Goal: Browse casually

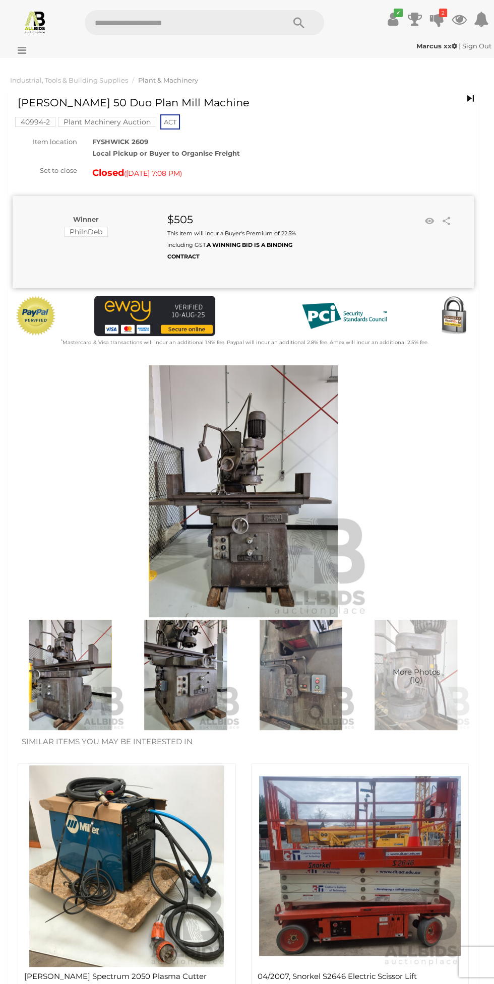
click at [22, 49] on icon at bounding box center [20, 50] width 14 height 10
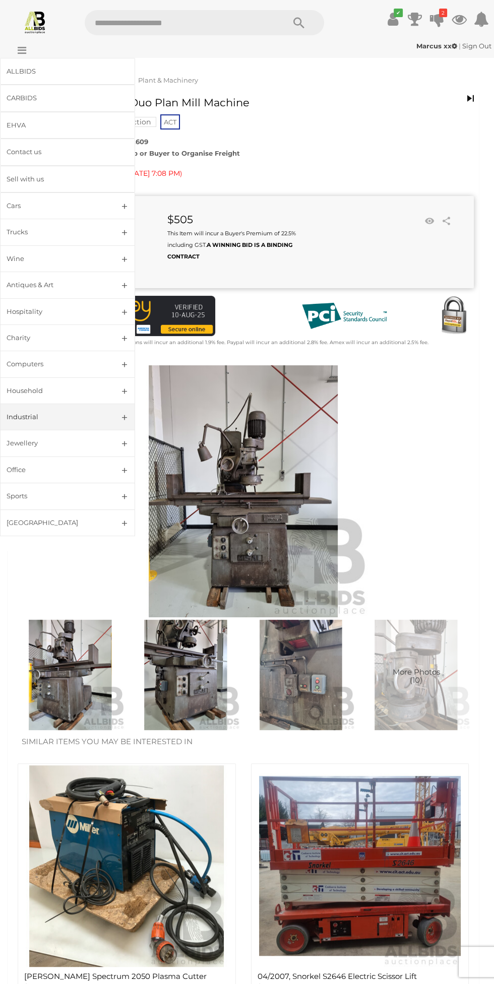
click at [77, 411] on div "Industrial" at bounding box center [56, 417] width 98 height 12
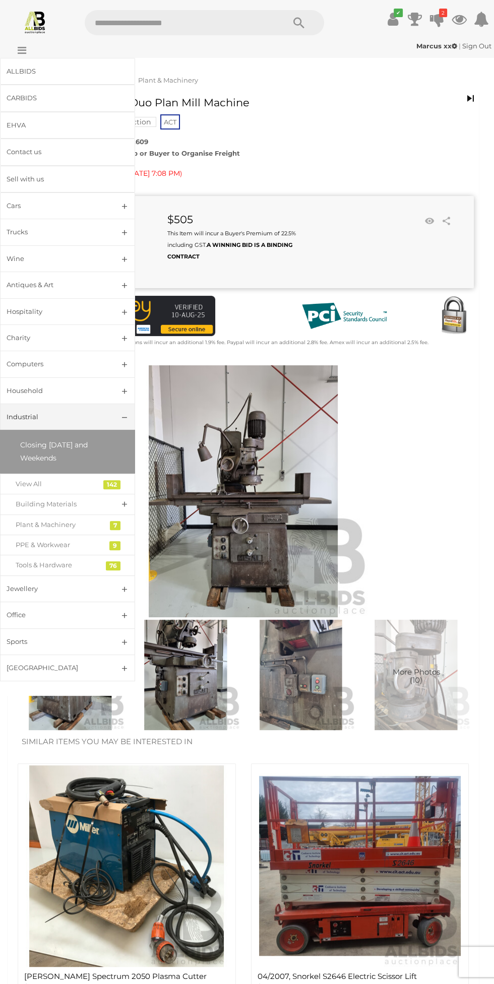
click at [60, 441] on span "Closing [DATE] and Weekends" at bounding box center [54, 452] width 68 height 22
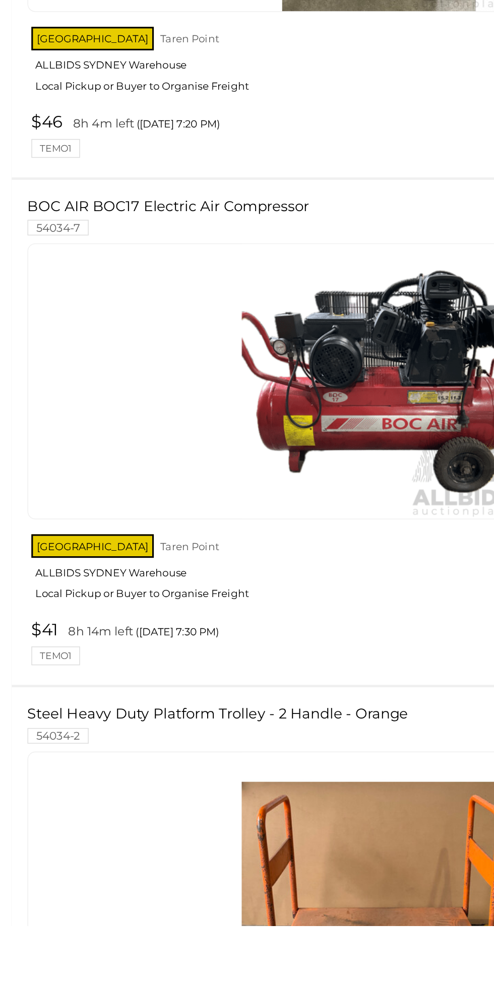
scroll to position [748, 0]
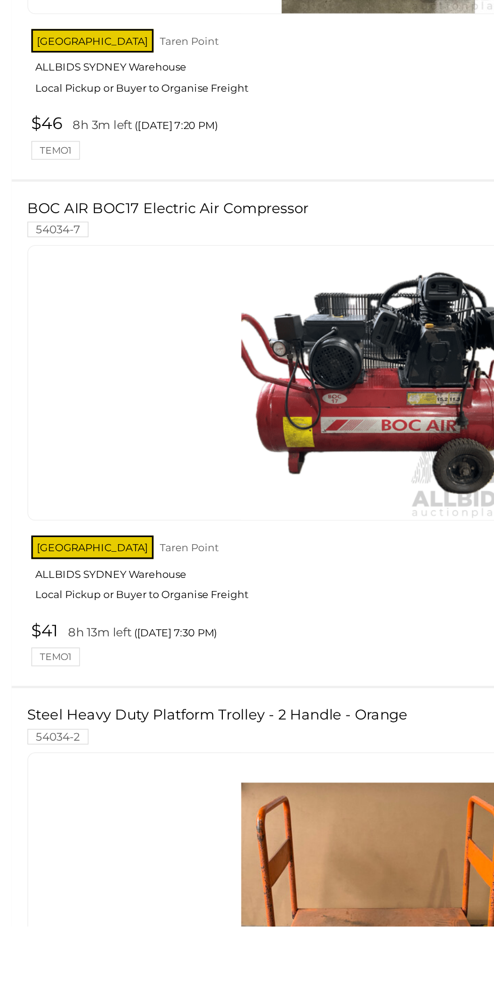
click at [181, 622] on img at bounding box center [243, 634] width 176 height 176
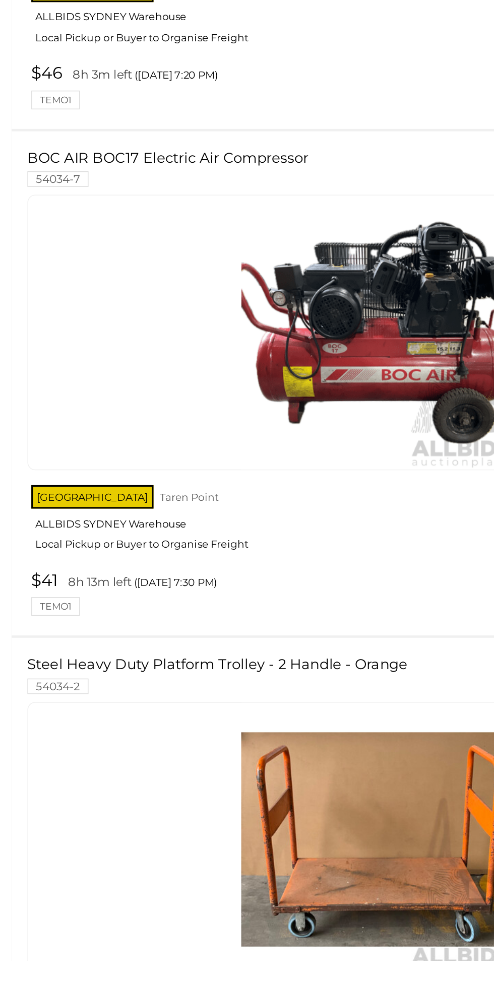
scroll to position [837, 0]
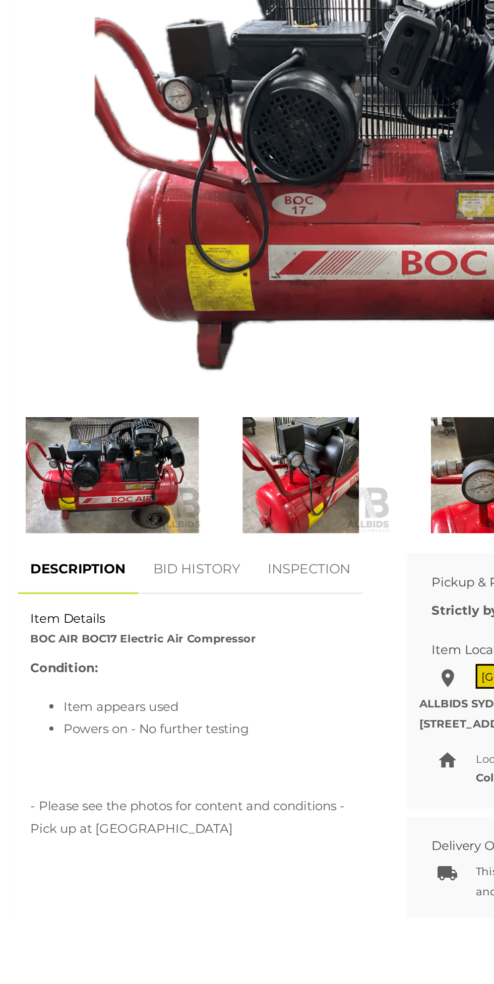
scroll to position [37, 0]
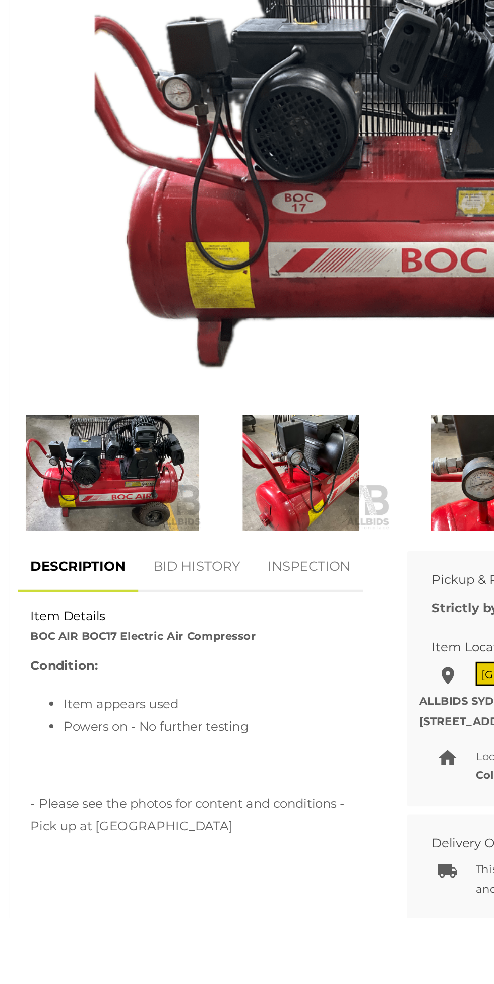
click at [55, 700] on img at bounding box center [70, 711] width 110 height 71
click at [63, 718] on img at bounding box center [70, 711] width 110 height 71
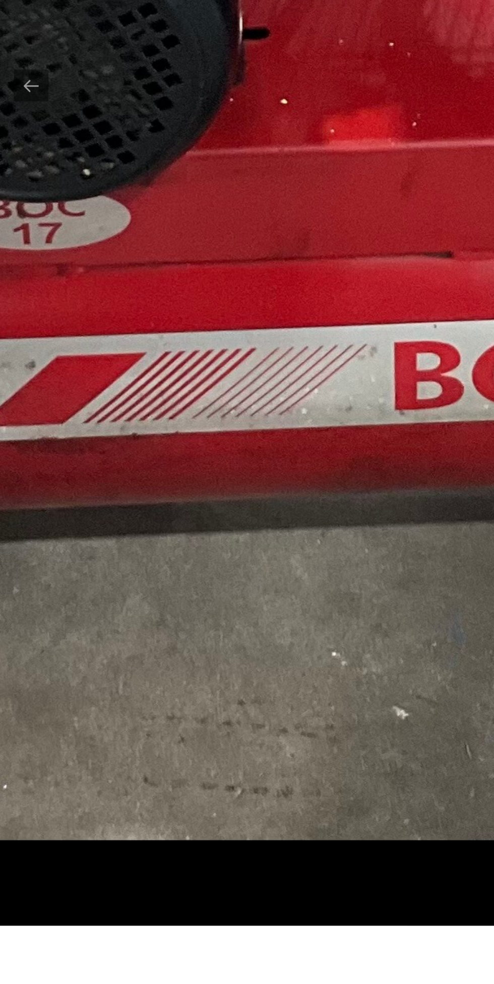
scroll to position [48, 0]
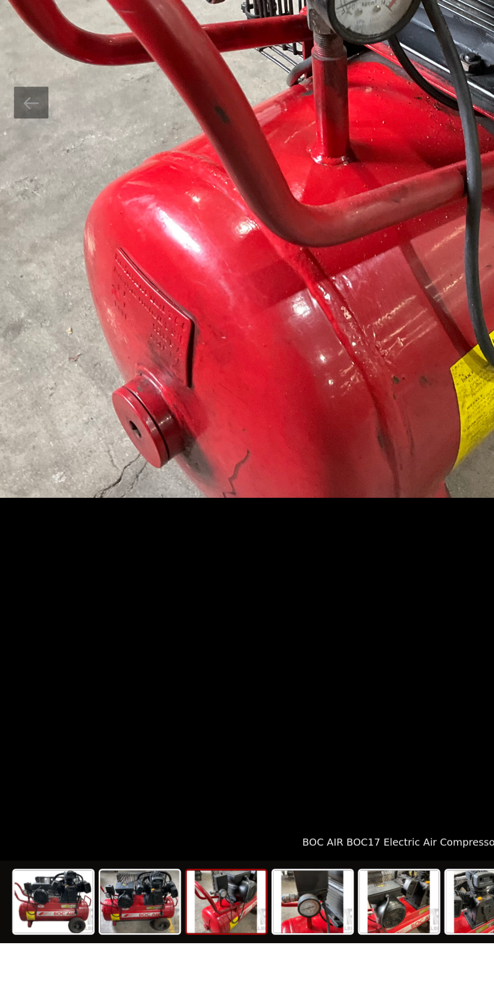
click at [137, 978] on img at bounding box center [140, 959] width 48 height 38
click at [142, 978] on img at bounding box center [140, 959] width 48 height 38
click at [146, 978] on img at bounding box center [140, 959] width 48 height 38
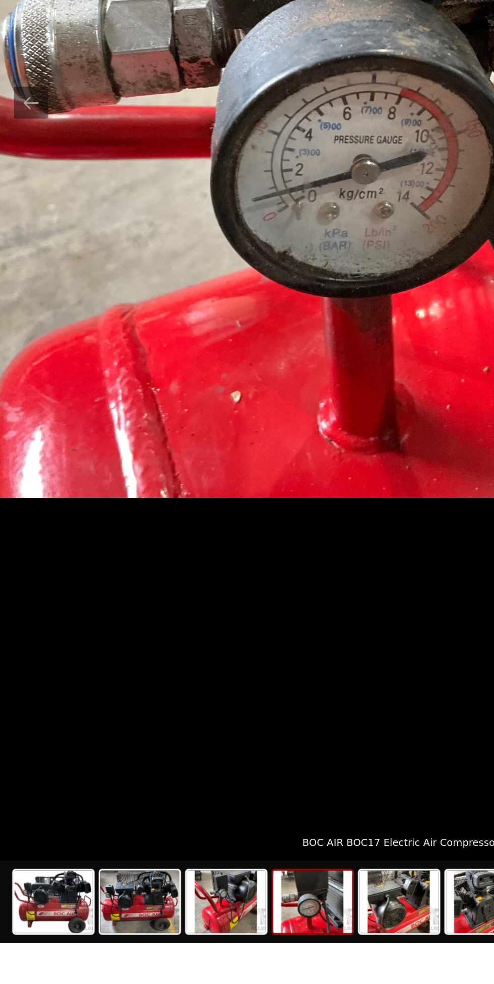
click at [191, 978] on img at bounding box center [193, 959] width 48 height 38
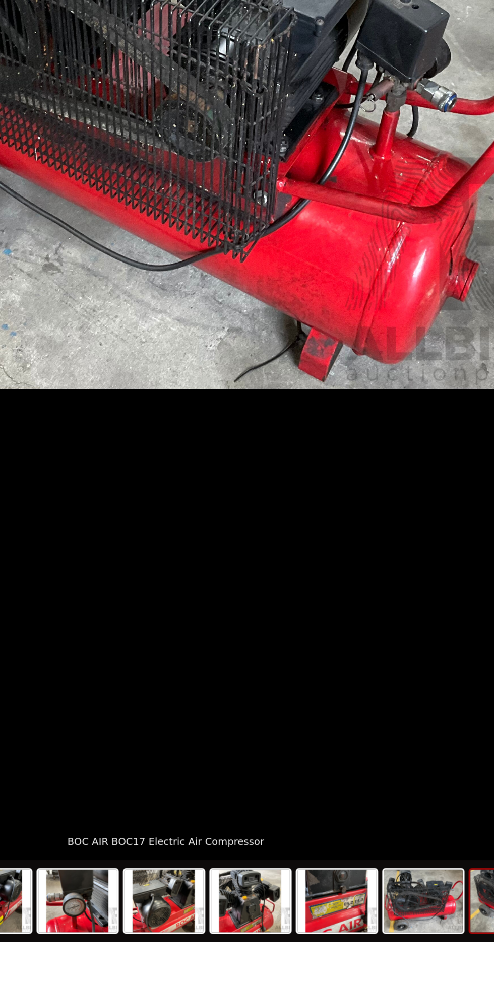
scroll to position [48, 0]
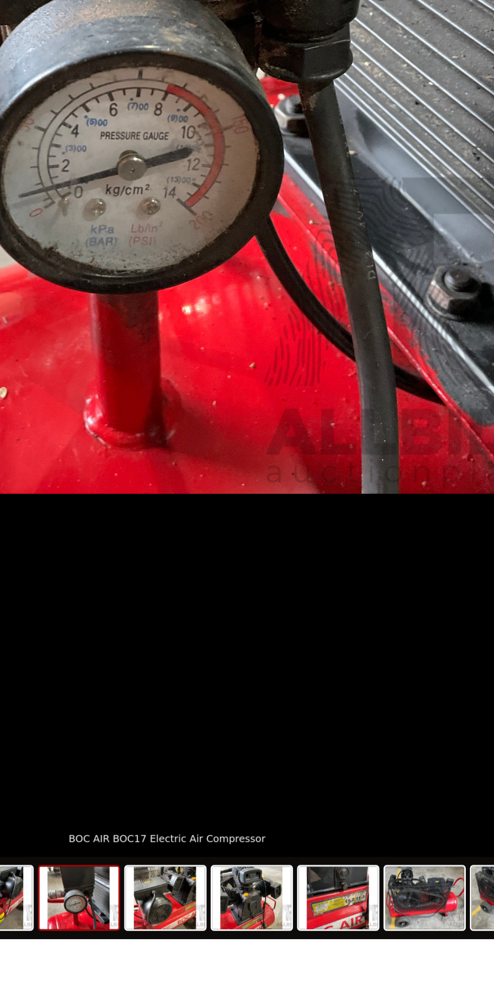
scroll to position [55, 0]
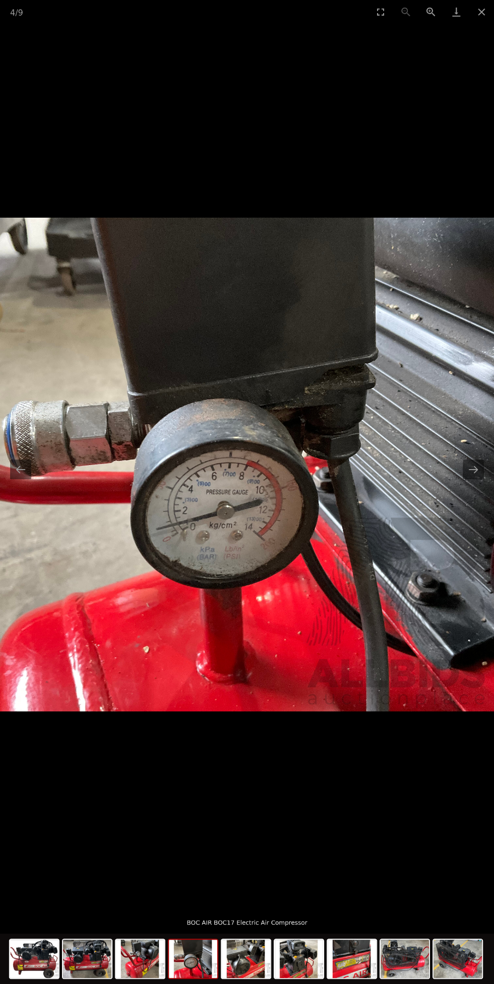
click at [45, 50] on picture at bounding box center [247, 465] width 494 height 882
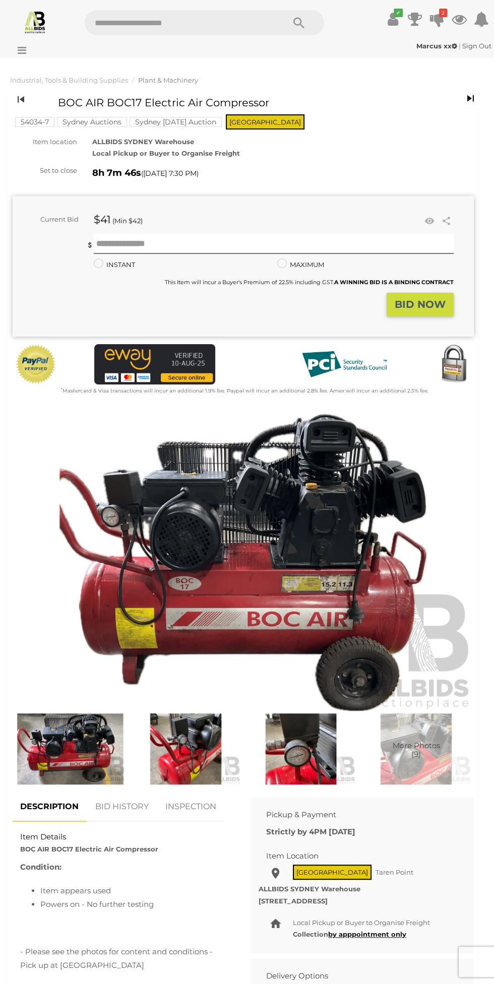
click at [22, 101] on icon at bounding box center [21, 99] width 7 height 13
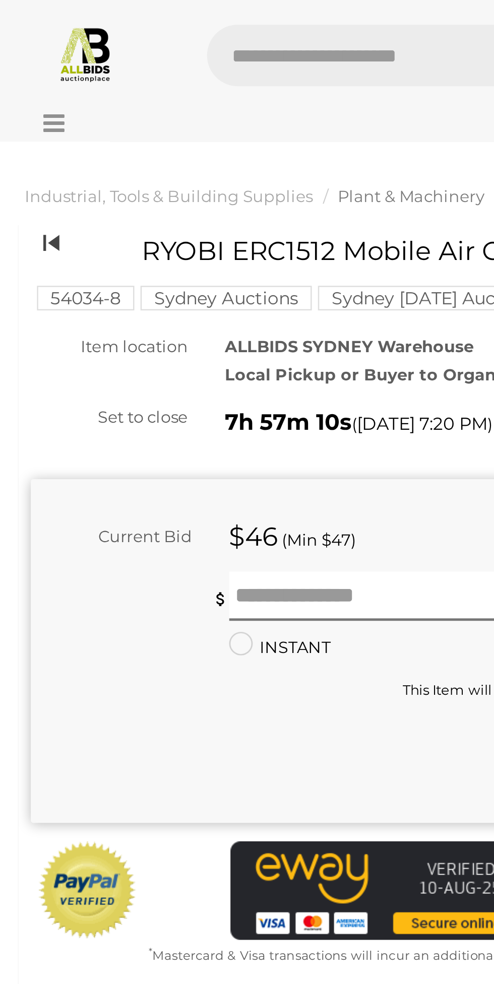
click at [21, 94] on icon at bounding box center [21, 99] width 7 height 13
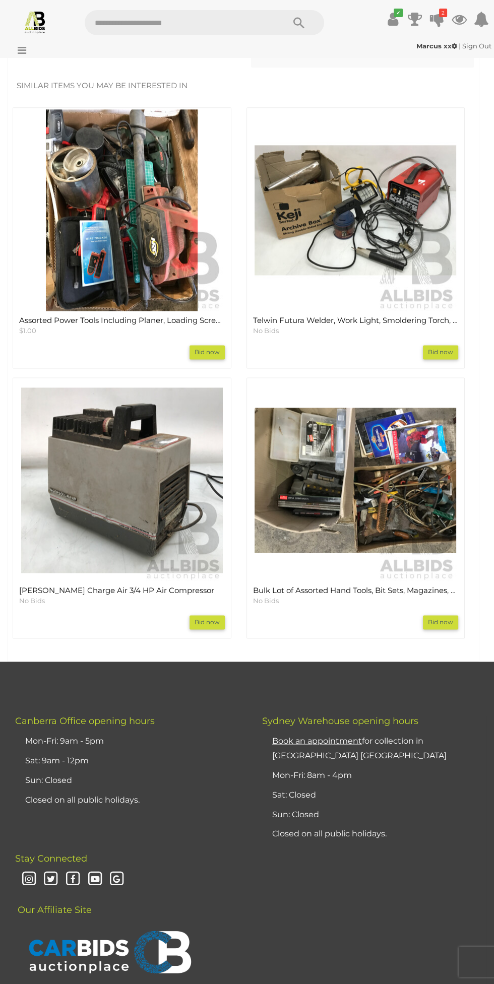
scroll to position [1210, 0]
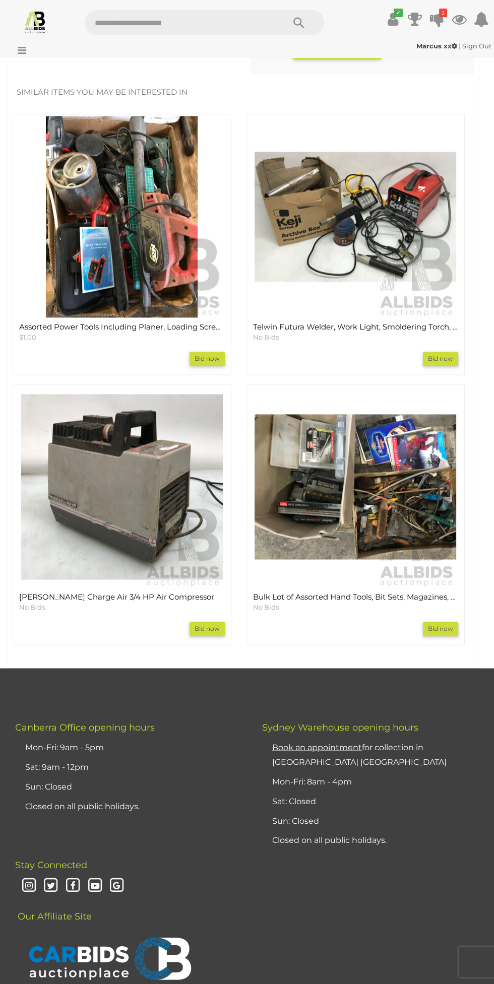
click at [102, 467] on img at bounding box center [122, 487] width 202 height 202
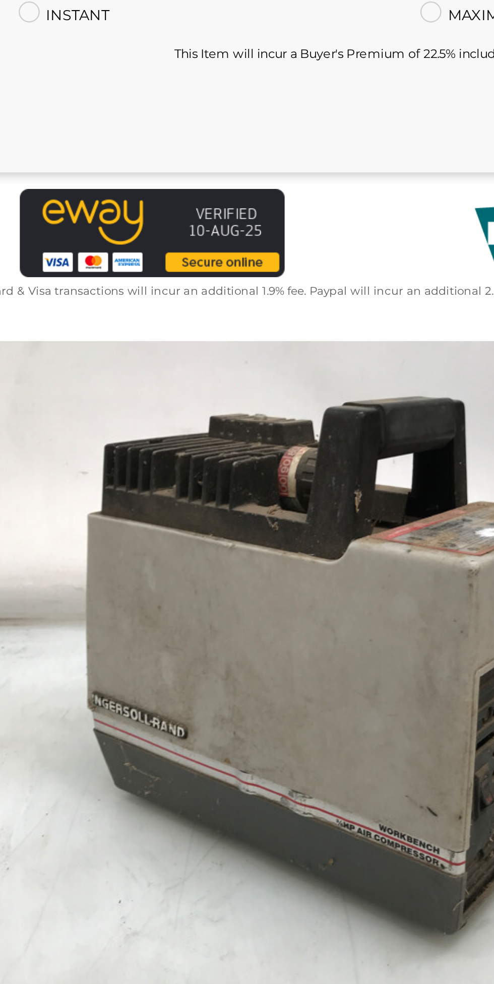
click at [197, 552] on img at bounding box center [243, 562] width 461 height 297
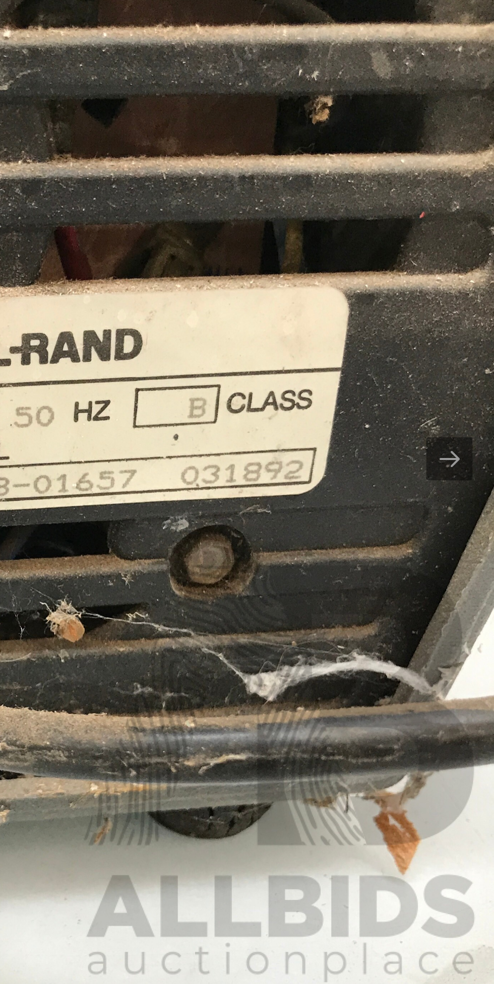
scroll to position [1, 0]
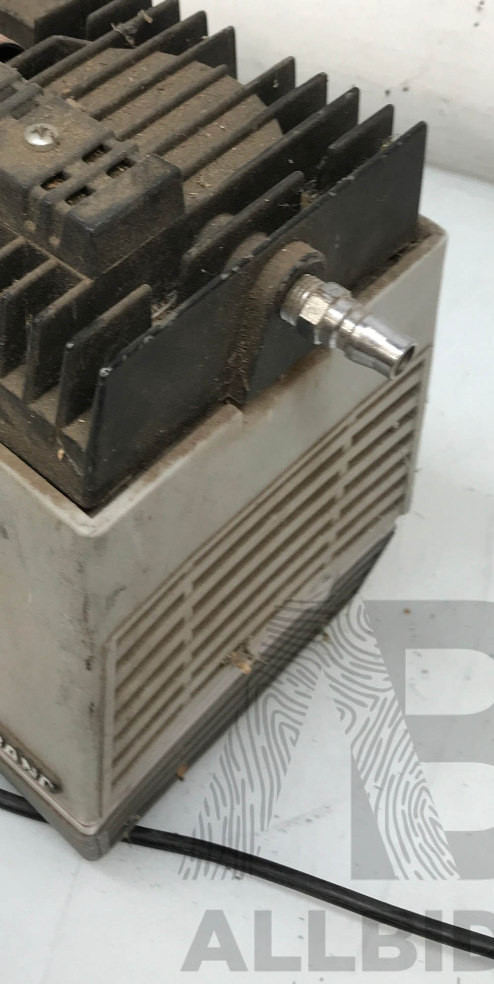
scroll to position [1, 0]
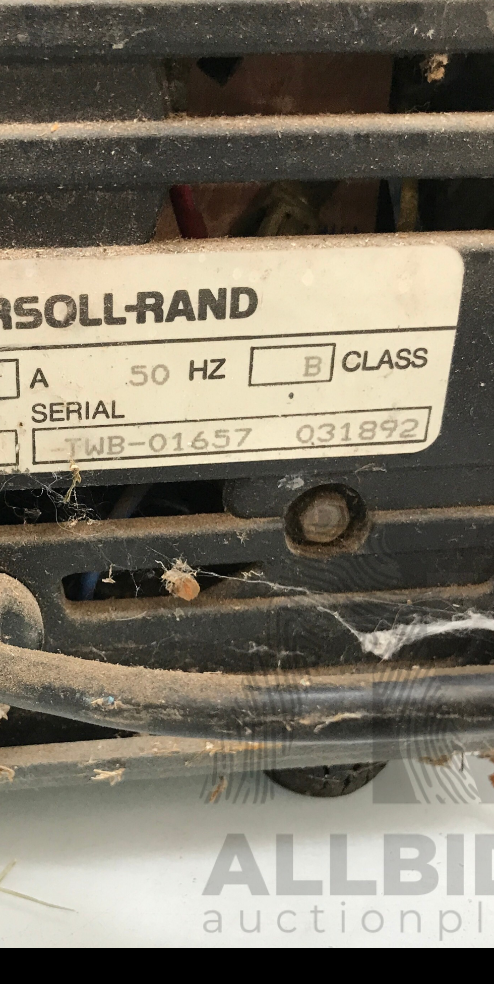
scroll to position [1, 0]
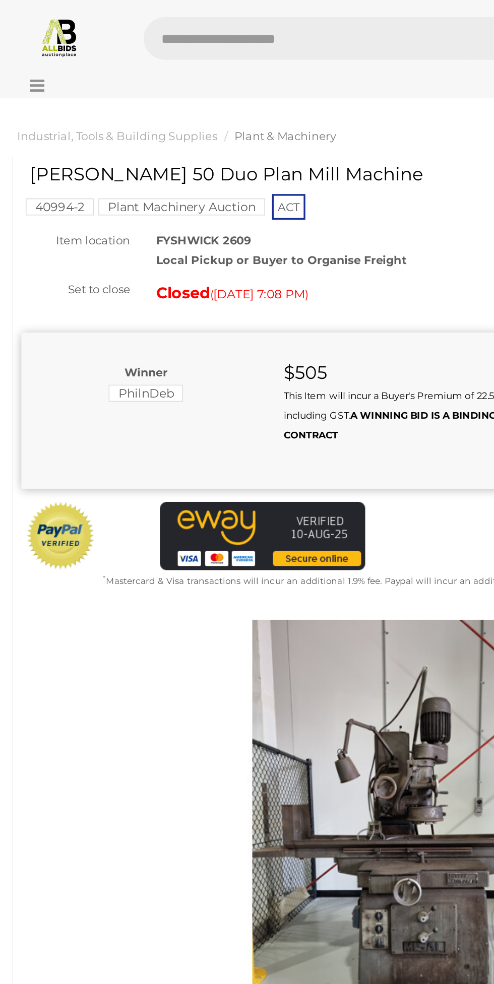
click at [19, 47] on icon at bounding box center [20, 50] width 14 height 10
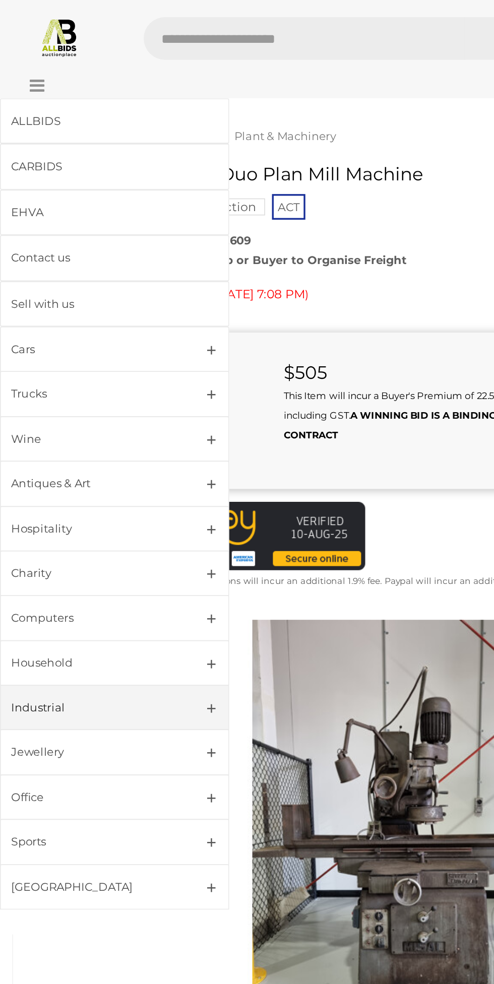
click at [48, 411] on div "Industrial" at bounding box center [56, 417] width 98 height 12
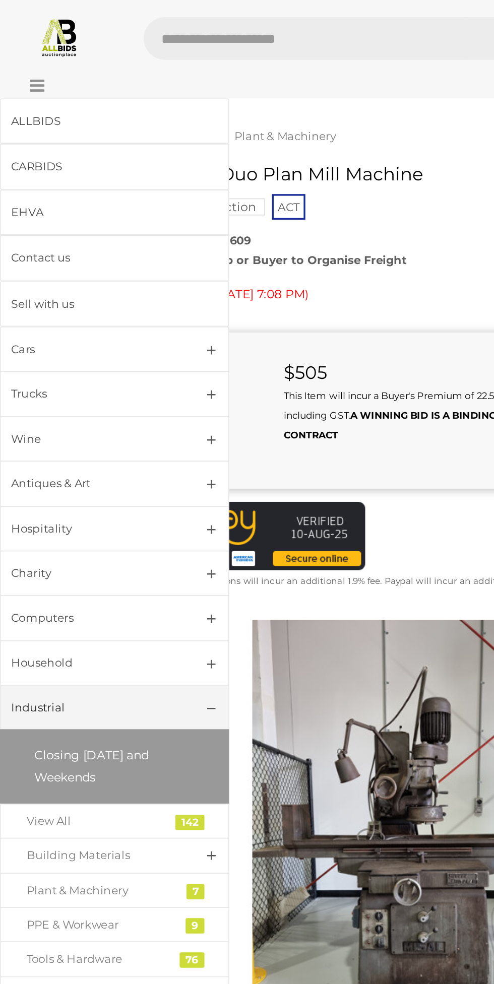
click at [49, 441] on span "Closing [DATE] and Weekends" at bounding box center [54, 452] width 68 height 22
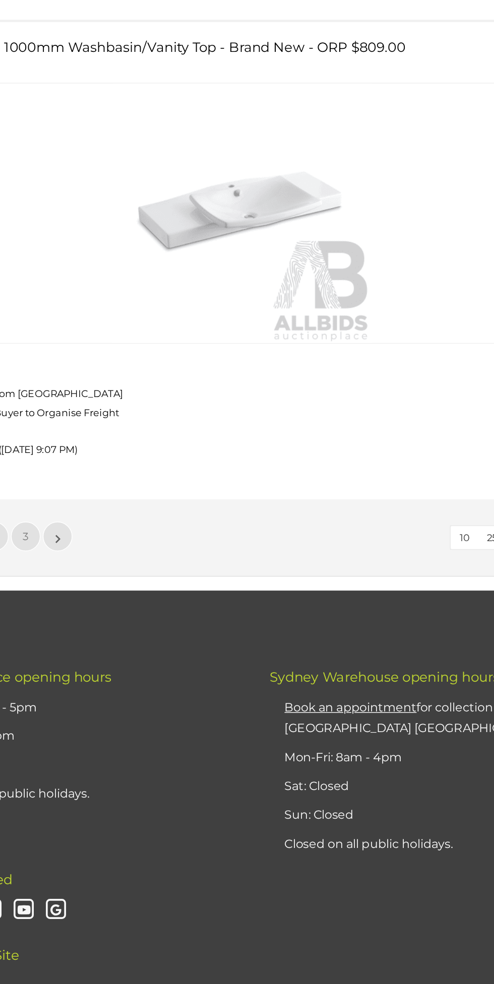
scroll to position [15935, 0]
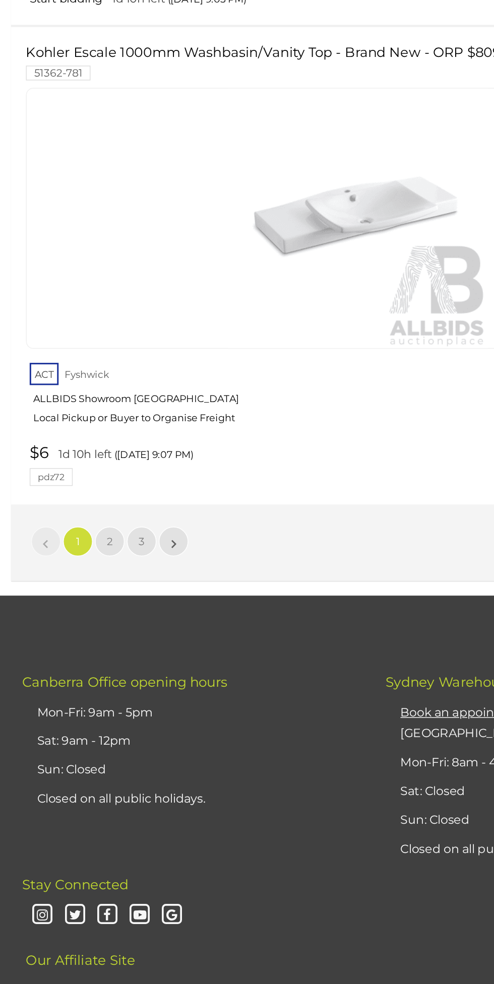
click at [73, 470] on link "$6 1d 10h left (Tomorrow 9:07 PM) pdz72" at bounding box center [245, 484] width 454 height 29
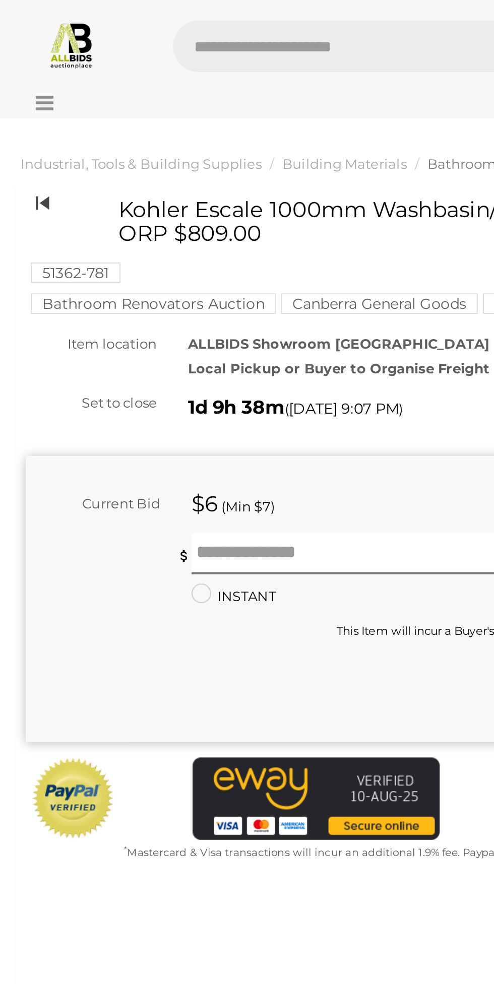
click at [22, 97] on icon at bounding box center [21, 99] width 7 height 13
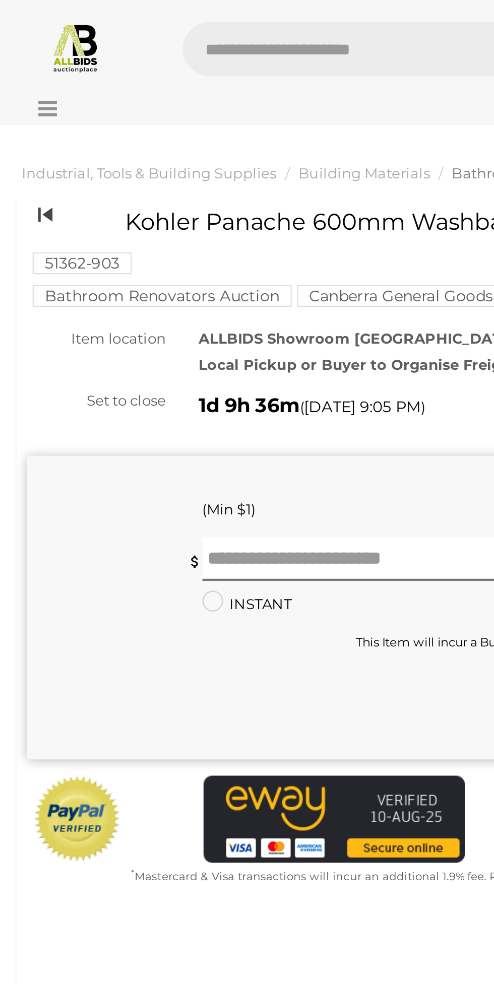
click at [18, 99] on icon at bounding box center [21, 99] width 7 height 13
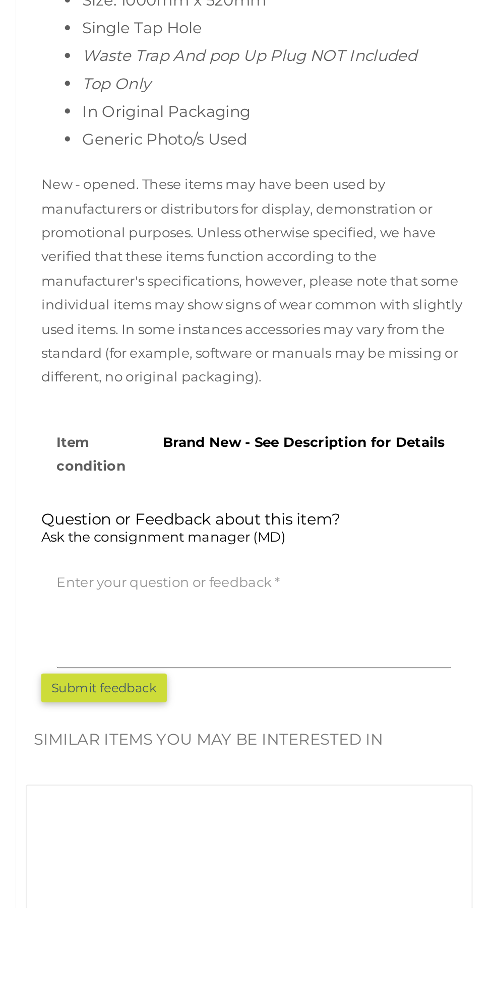
scroll to position [344, 0]
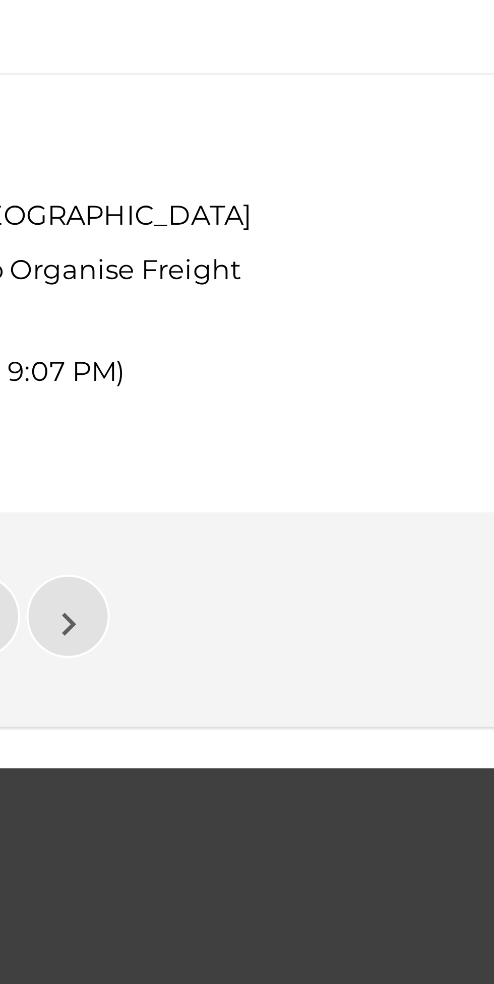
scroll to position [15875, 0]
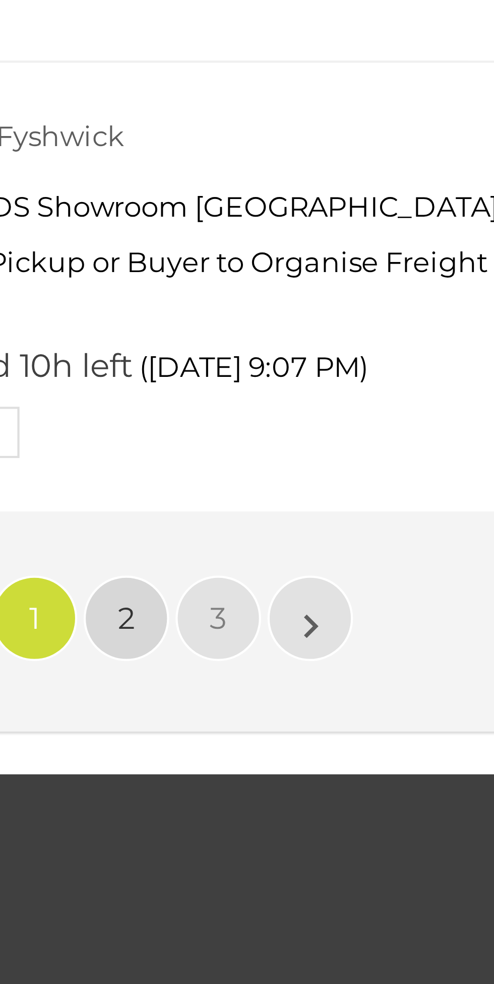
click at [75, 593] on span "2" at bounding box center [75, 597] width 4 height 9
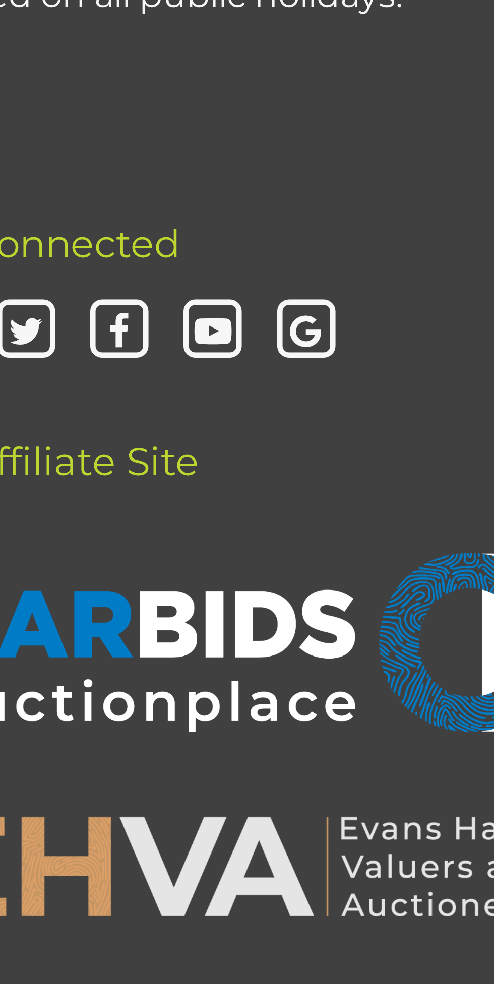
scroll to position [149, 0]
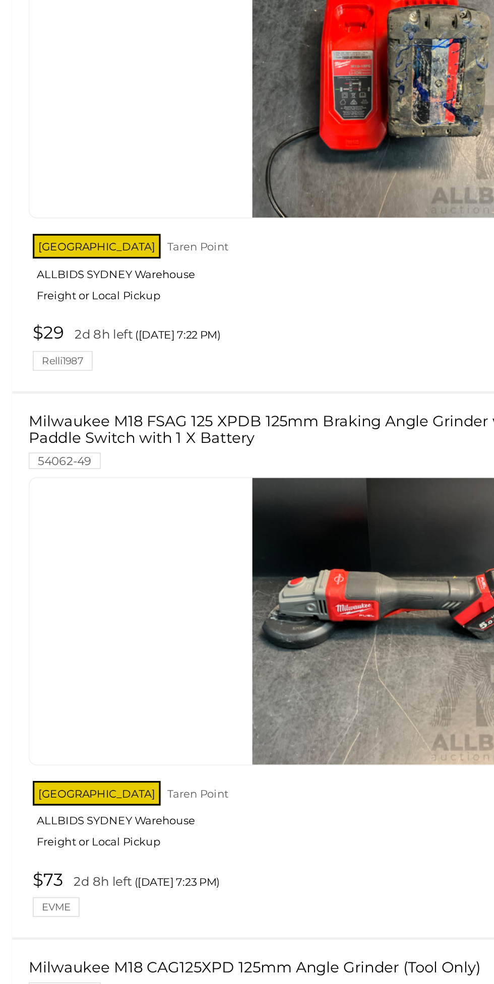
scroll to position [4201, 0]
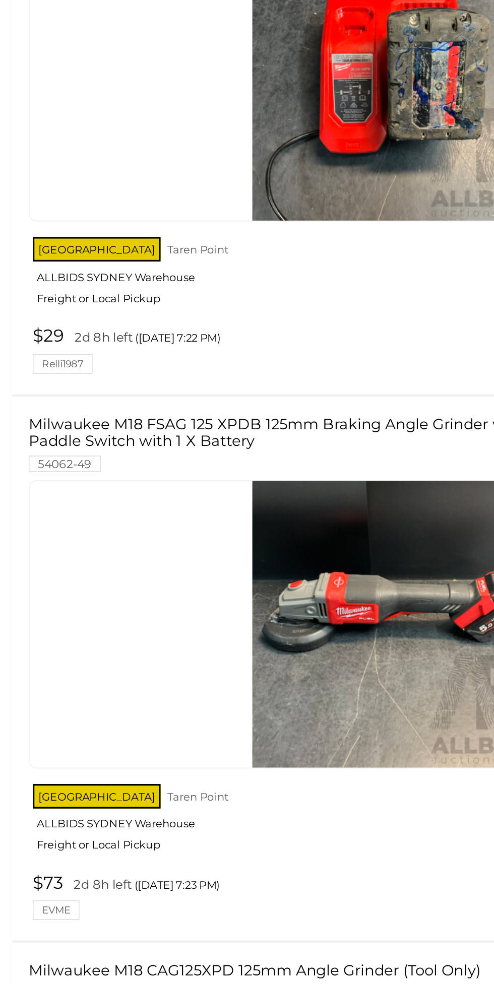
click at [177, 421] on link at bounding box center [243, 466] width 451 height 177
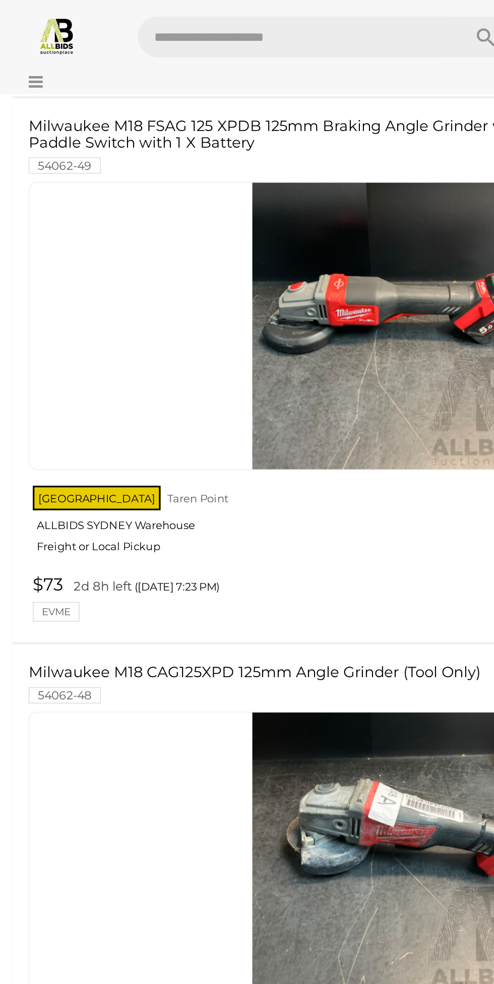
scroll to position [4467, 0]
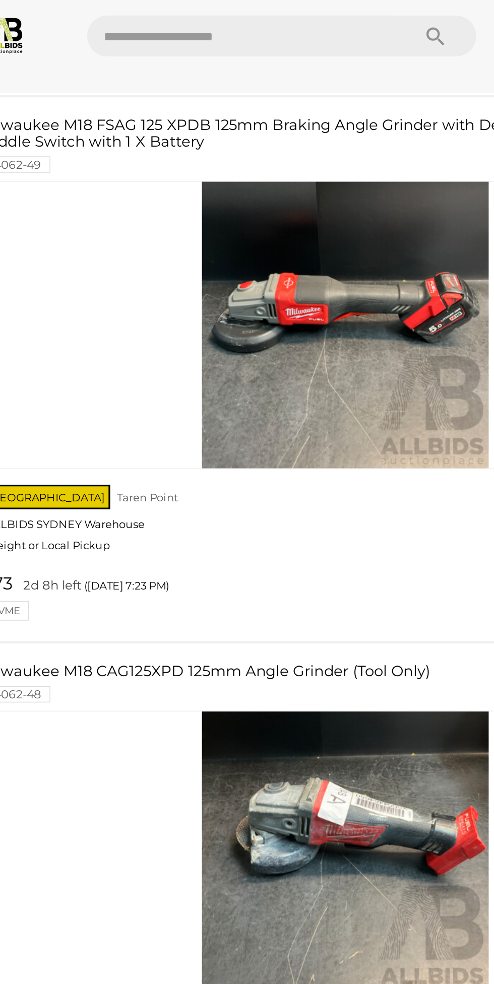
click at [200, 501] on img at bounding box center [243, 527] width 176 height 176
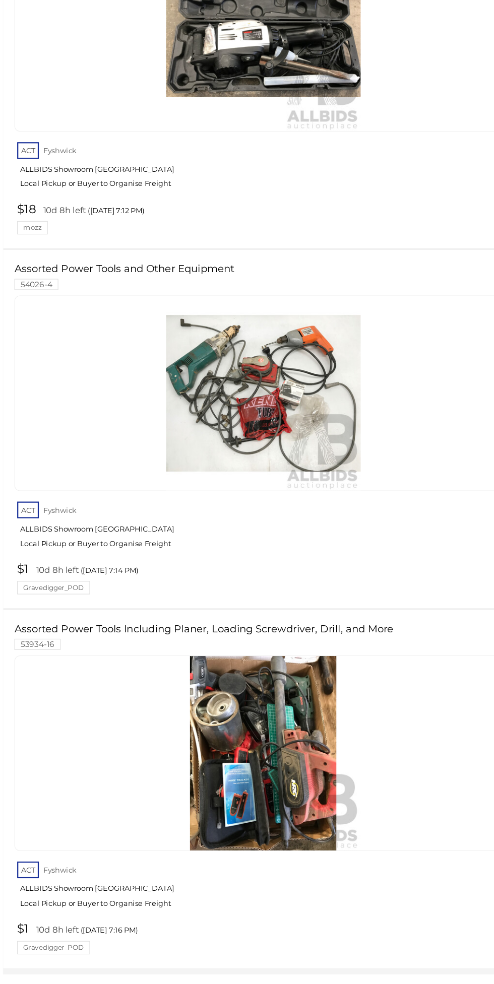
scroll to position [15596, 0]
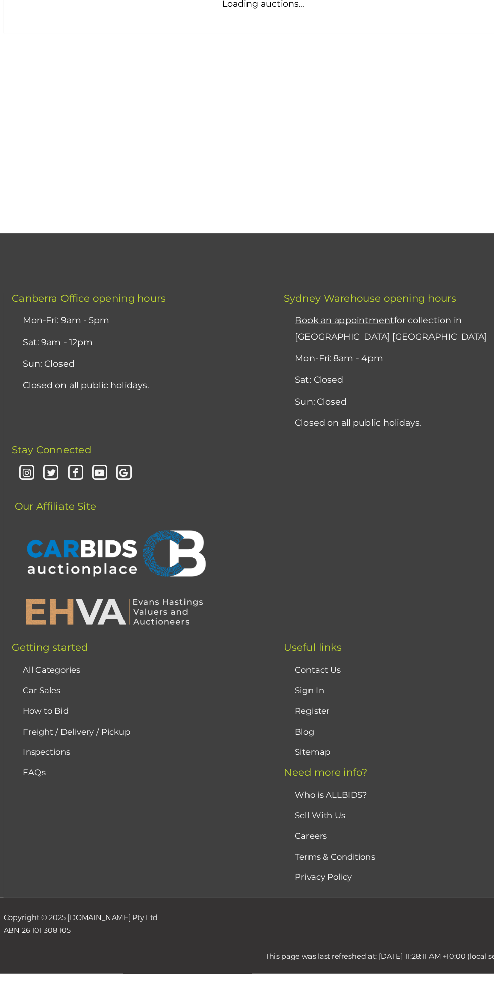
scroll to position [118, 0]
